Goal: Navigation & Orientation: Find specific page/section

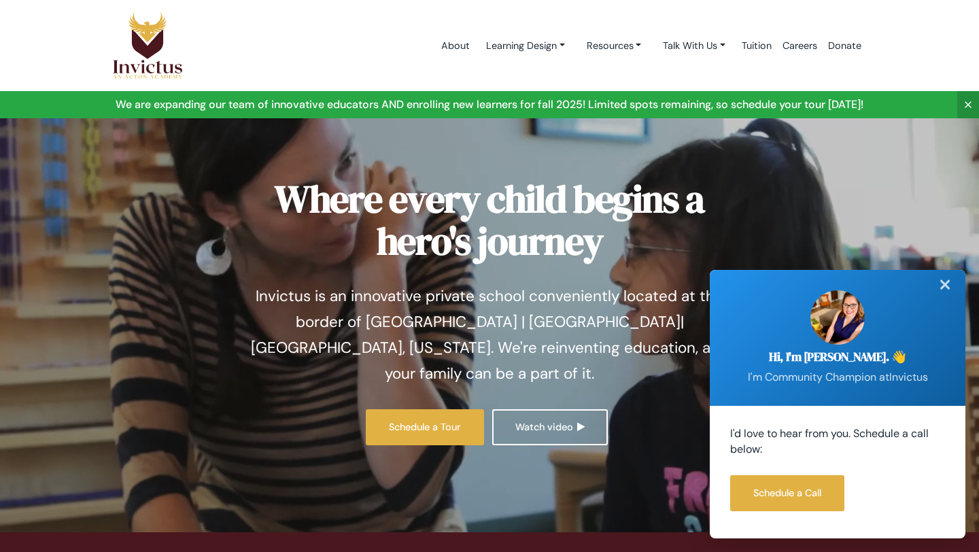
click at [445, 283] on div "✕" at bounding box center [944, 285] width 27 height 30
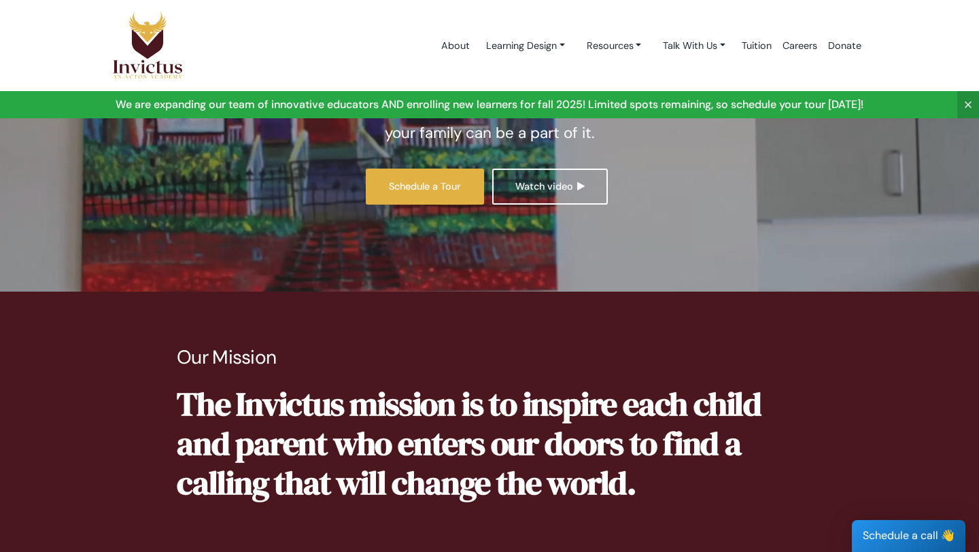
scroll to position [247, 0]
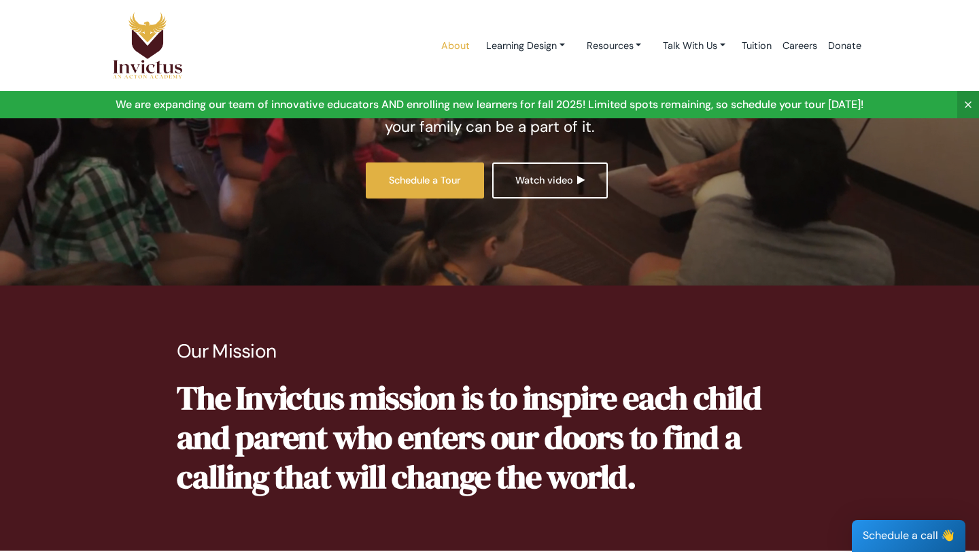
click at [445, 43] on link "About" at bounding box center [455, 46] width 39 height 58
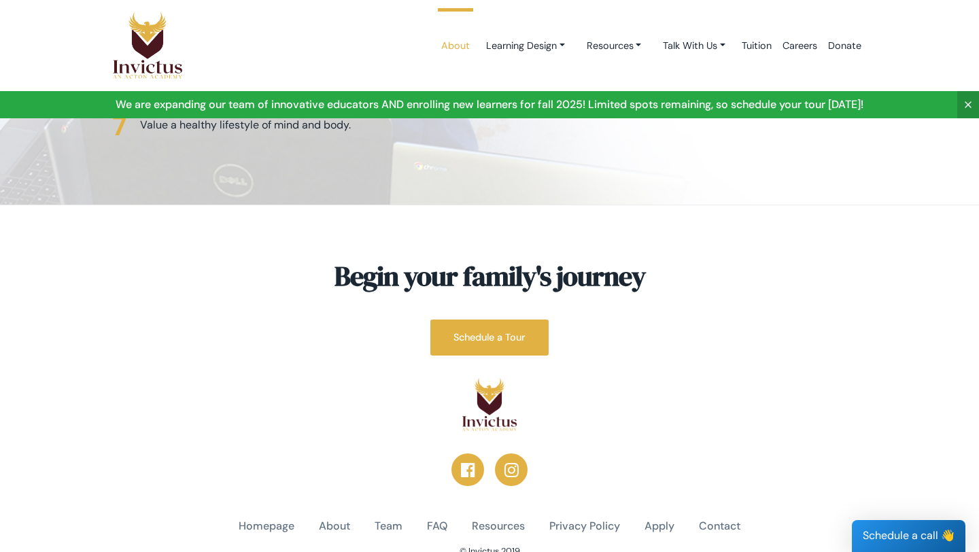
scroll to position [3502, 0]
click at [389, 519] on link "Team" at bounding box center [389, 527] width 28 height 16
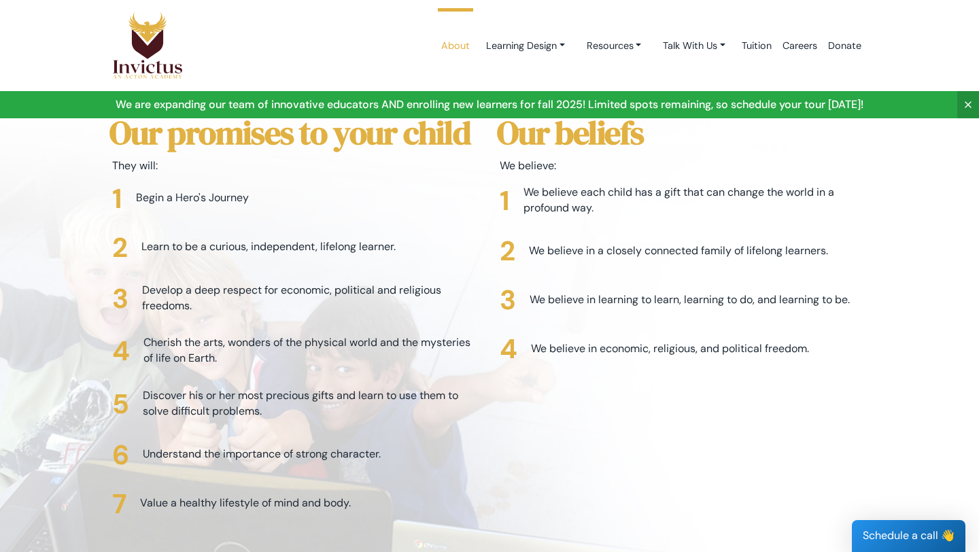
scroll to position [3507, 0]
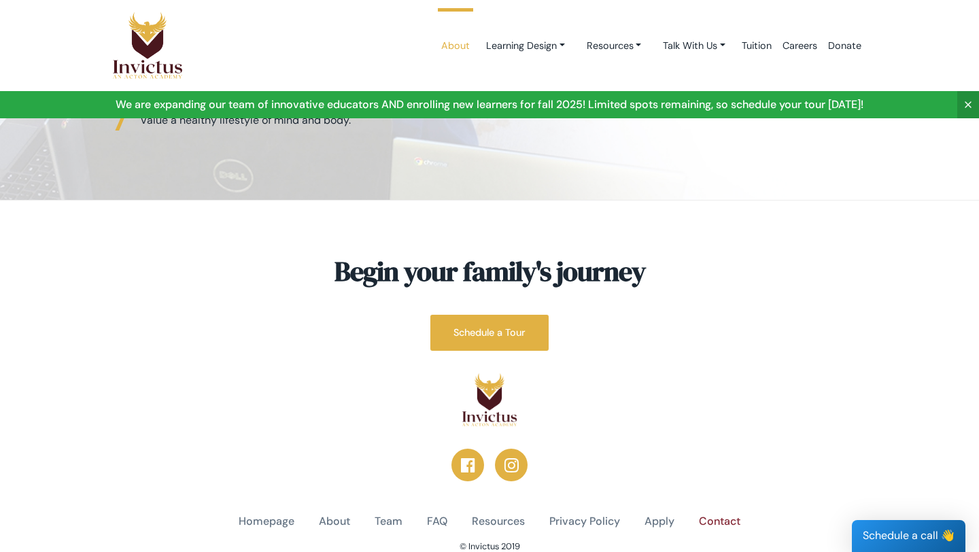
click at [720, 514] on link "Contact" at bounding box center [719, 522] width 41 height 16
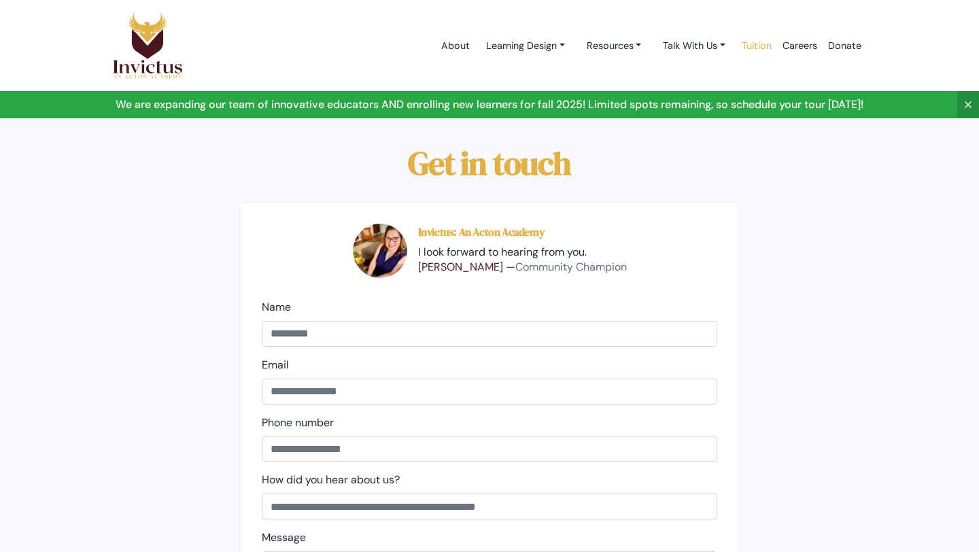
click at [749, 48] on link "Tuition" at bounding box center [756, 46] width 41 height 58
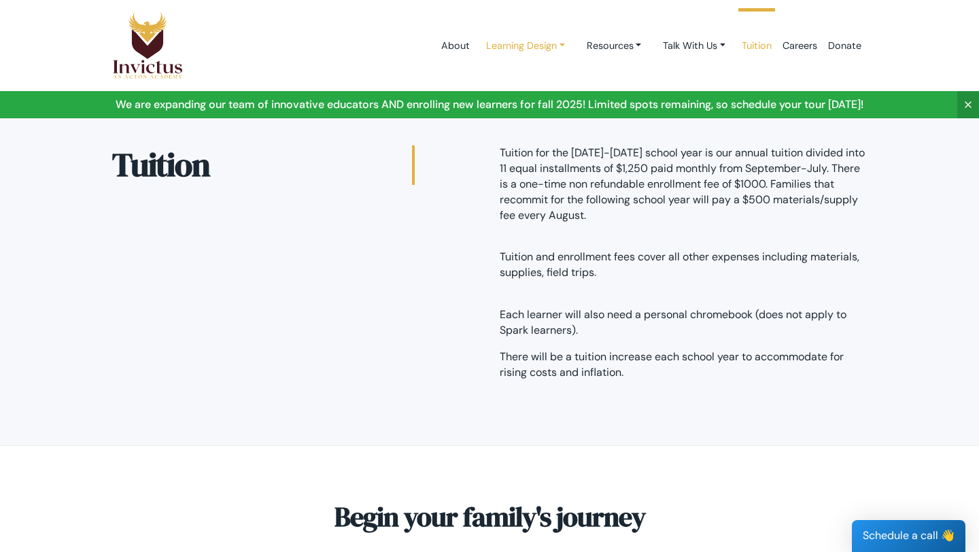
click at [538, 49] on link "Learning Design" at bounding box center [525, 45] width 101 height 25
click at [530, 77] on link "Learning Design" at bounding box center [529, 77] width 107 height 25
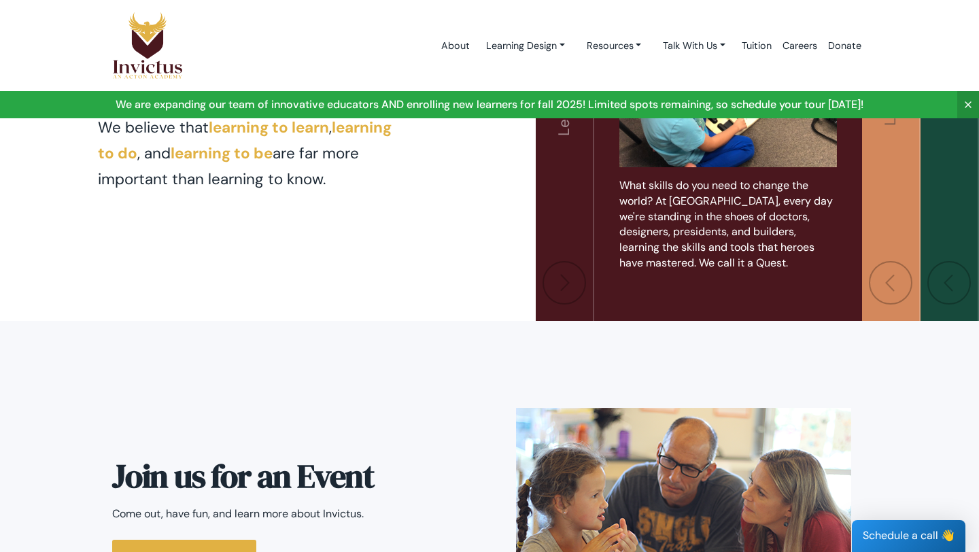
scroll to position [2986, 0]
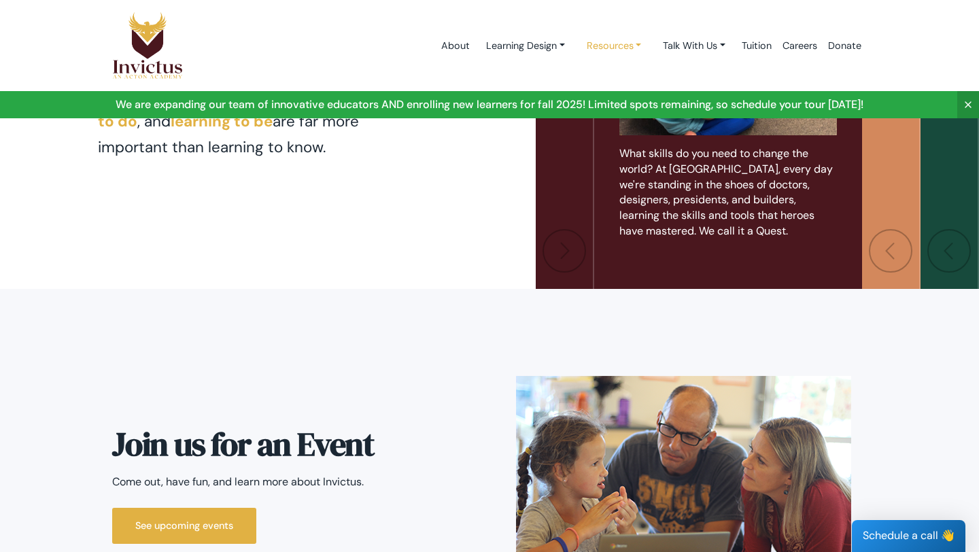
click at [630, 45] on link "Resources" at bounding box center [614, 45] width 77 height 25
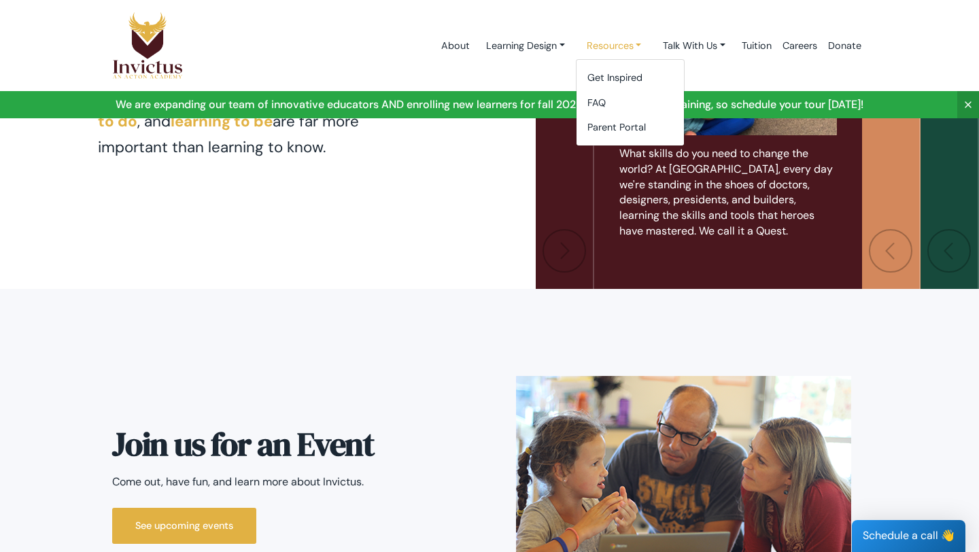
click at [630, 45] on link "Resources" at bounding box center [614, 45] width 77 height 25
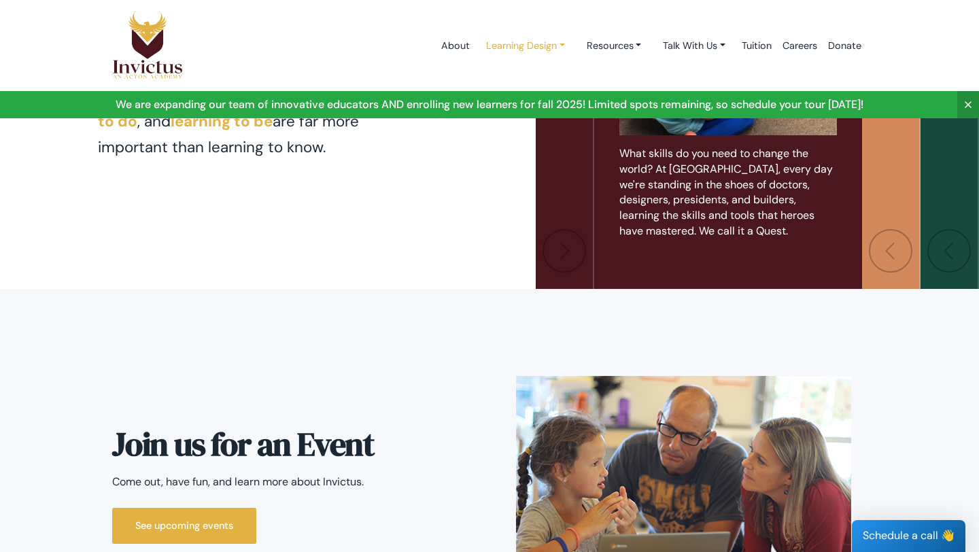
click at [546, 42] on link "Learning Design" at bounding box center [525, 45] width 101 height 25
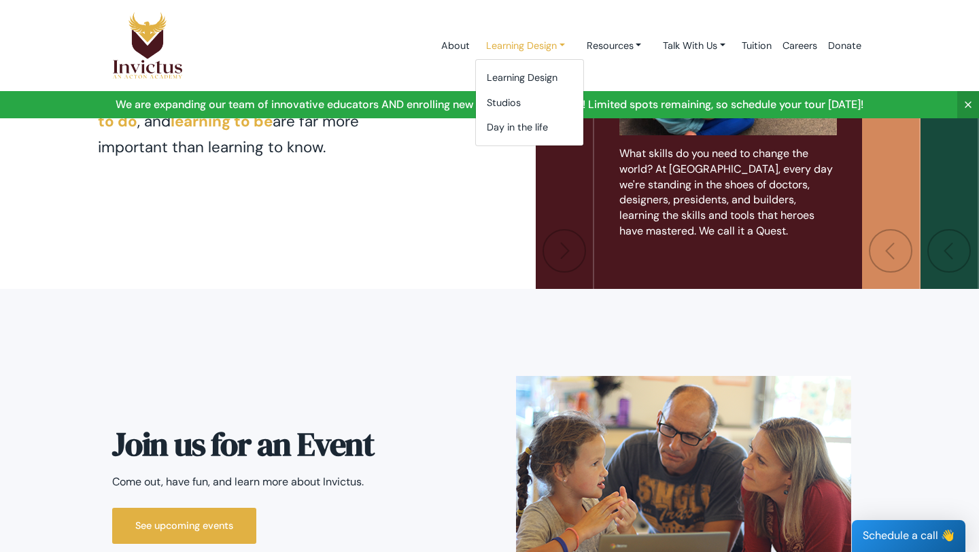
click at [546, 42] on link "Learning Design" at bounding box center [525, 45] width 101 height 25
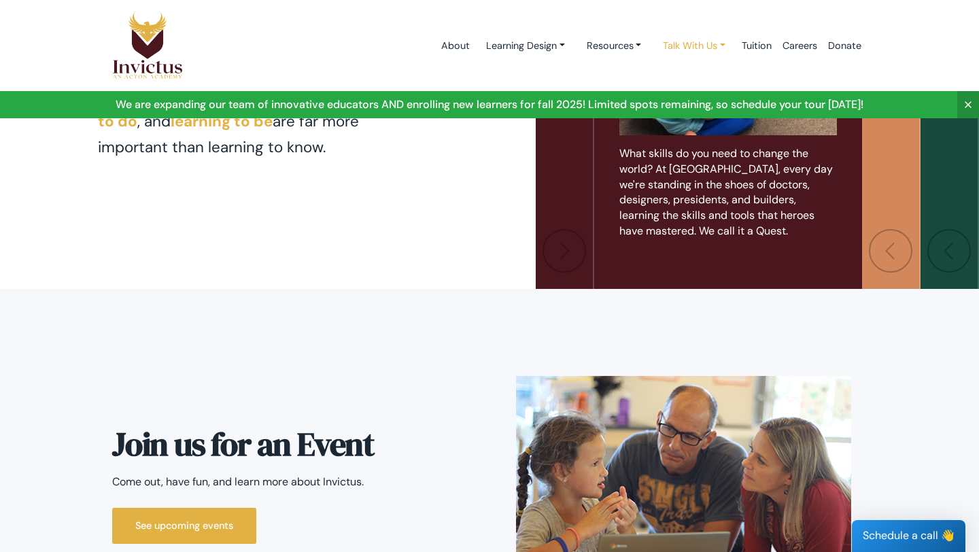
click at [706, 39] on link "Talk With Us" at bounding box center [694, 45] width 84 height 25
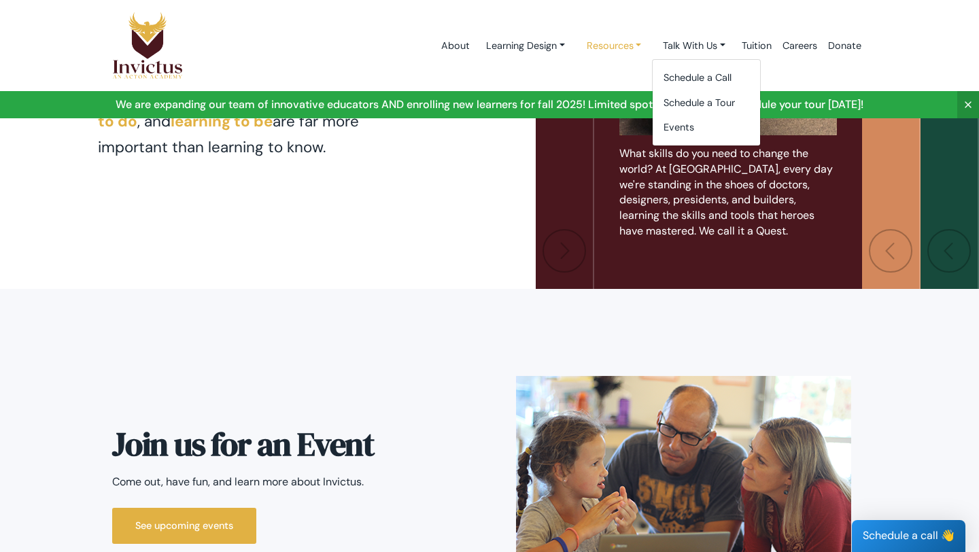
click at [625, 45] on link "Resources" at bounding box center [614, 45] width 77 height 25
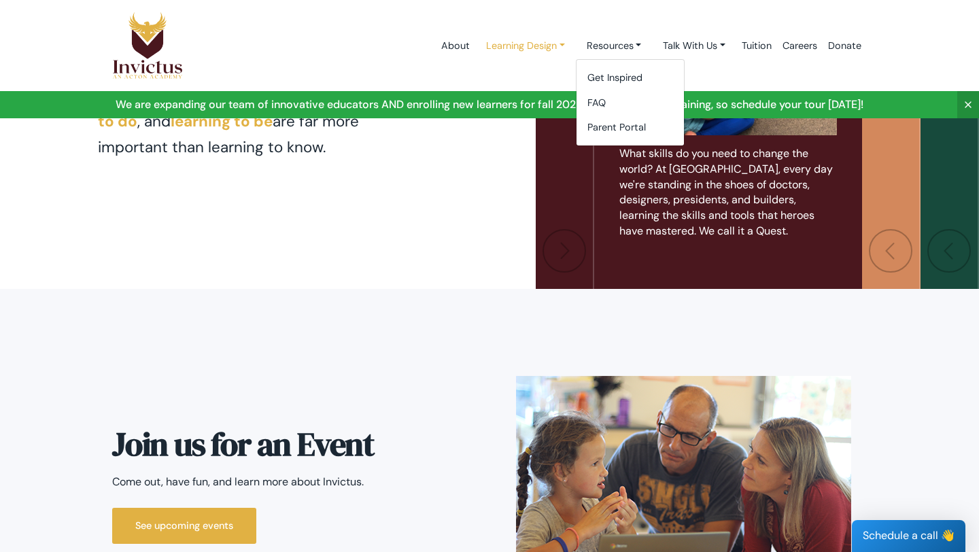
click at [528, 50] on link "Learning Design" at bounding box center [525, 45] width 101 height 25
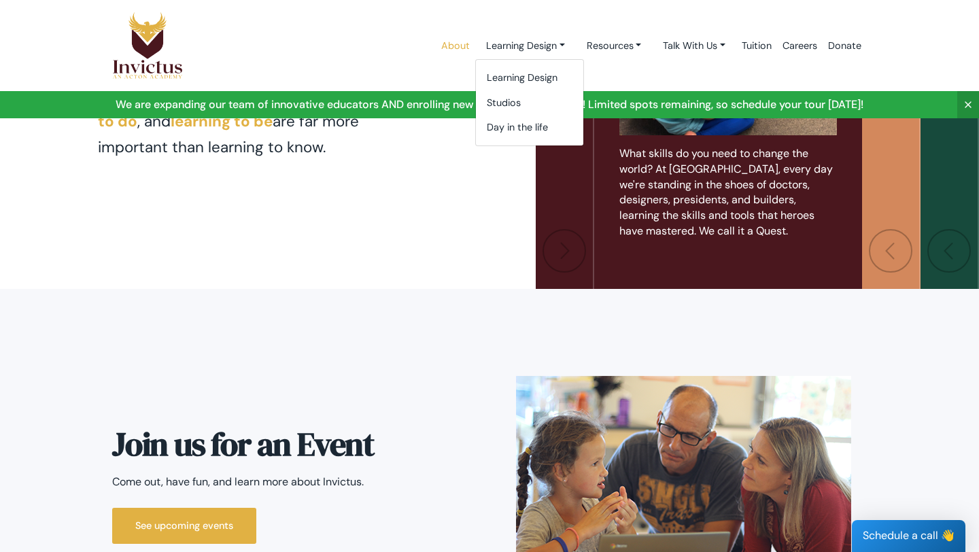
click at [449, 50] on link "About" at bounding box center [455, 46] width 39 height 58
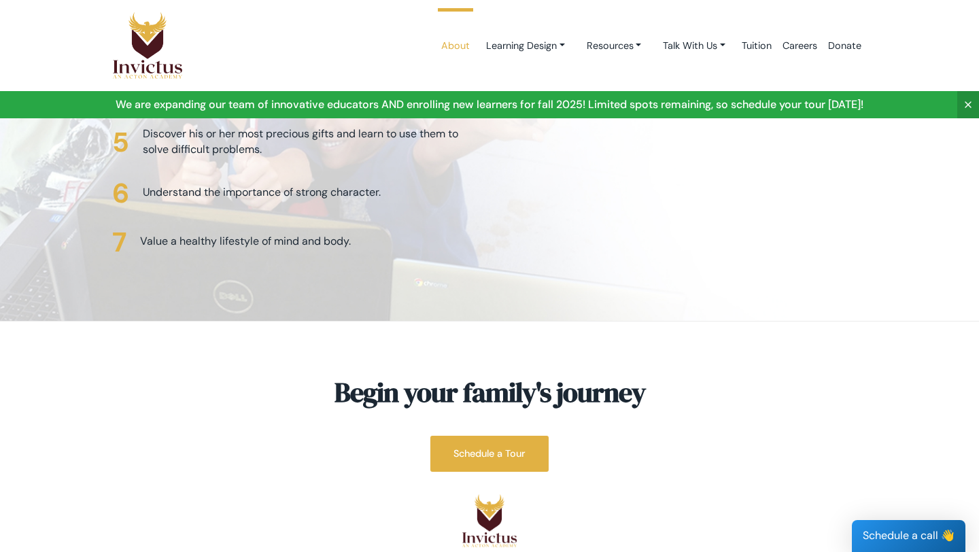
scroll to position [3507, 0]
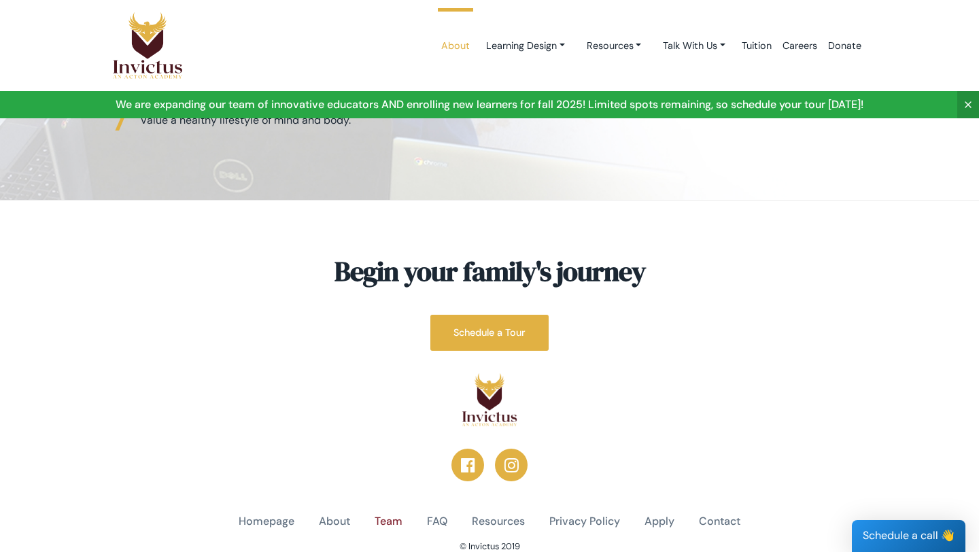
click at [385, 514] on link "Team" at bounding box center [389, 522] width 28 height 16
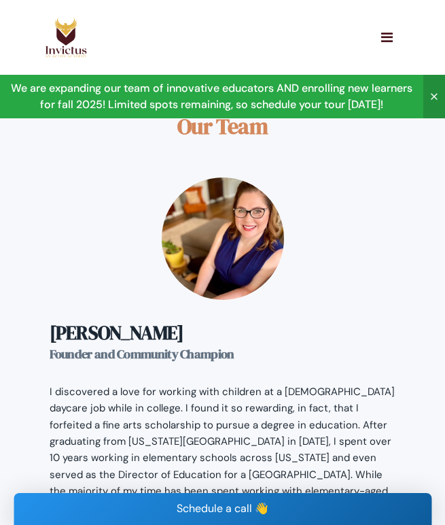
scroll to position [1477, 0]
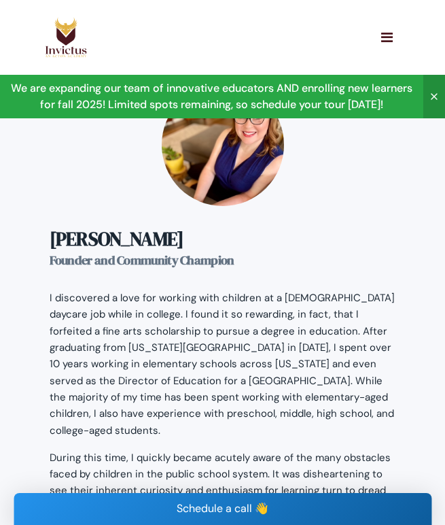
click at [224, 507] on div "Schedule a call 👋" at bounding box center [223, 509] width 418 height 32
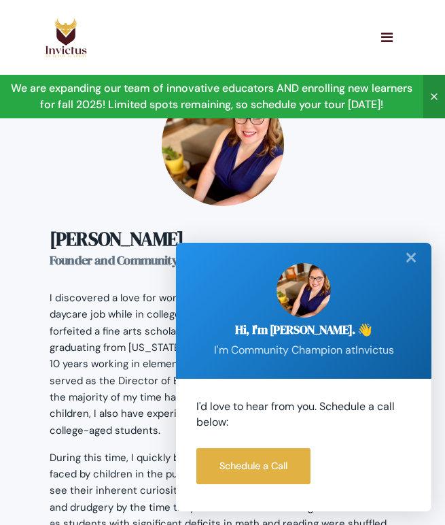
scroll to position [1560, 0]
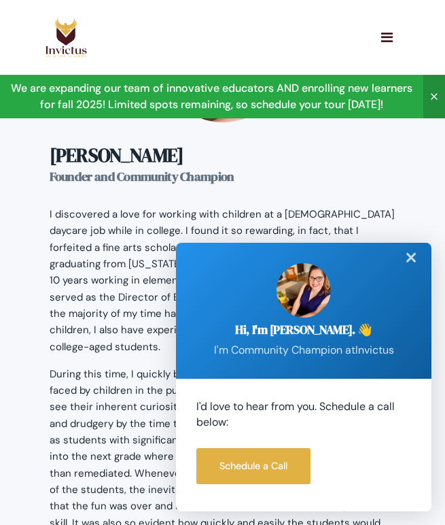
click at [406, 252] on div "✕" at bounding box center [411, 258] width 27 height 30
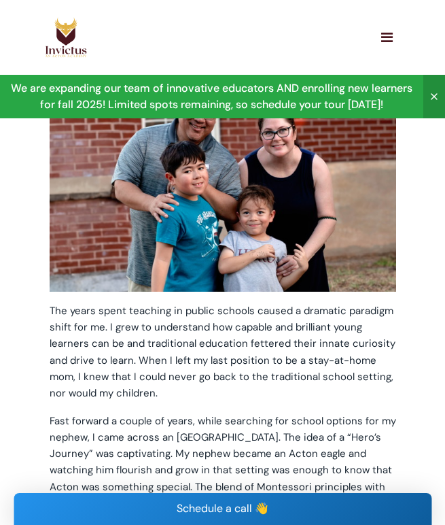
scroll to position [0, 0]
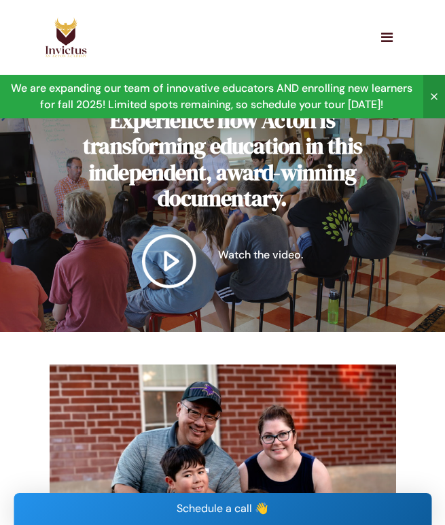
click at [382, 37] on icon "button" at bounding box center [387, 38] width 12 height 14
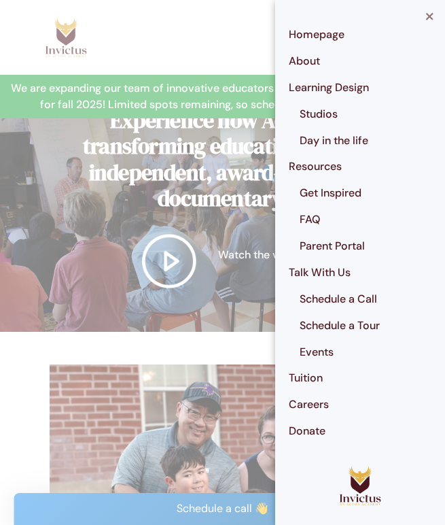
click at [333, 303] on link "Schedule a Call" at bounding box center [365, 299] width 159 height 27
click at [300, 63] on link "About" at bounding box center [360, 61] width 170 height 27
click at [301, 63] on link "About" at bounding box center [360, 61] width 170 height 27
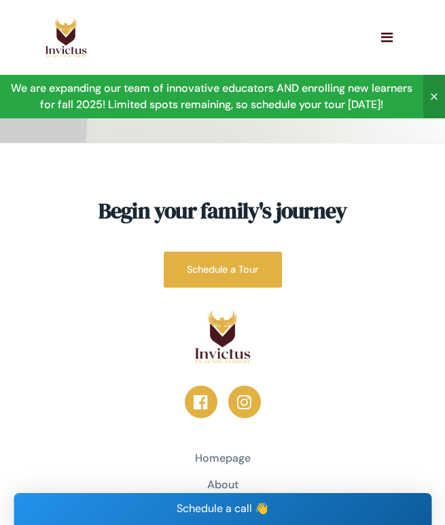
scroll to position [4617, 0]
